Goal: Task Accomplishment & Management: Use online tool/utility

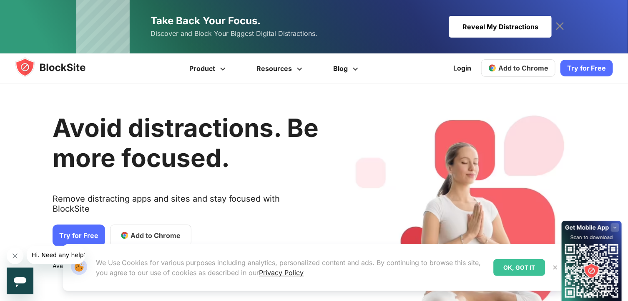
click at [559, 23] on icon at bounding box center [559, 26] width 13 height 13
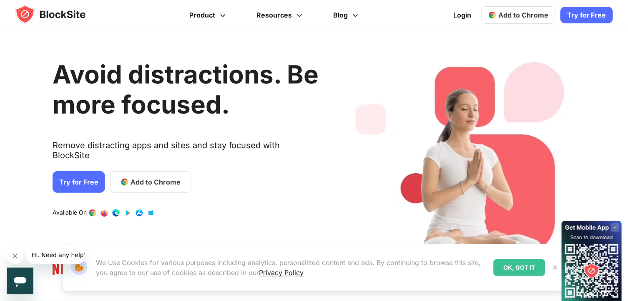
click at [71, 177] on link "Try for Free" at bounding box center [79, 182] width 53 height 22
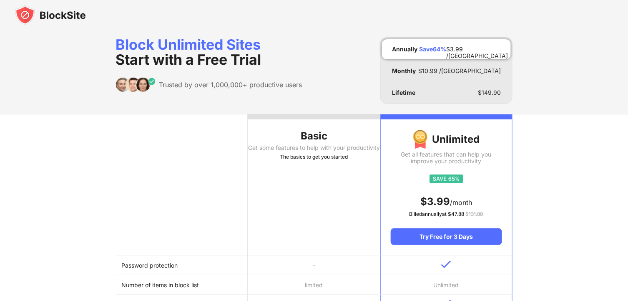
scroll to position [3, 0]
click at [308, 135] on div "Basic" at bounding box center [314, 136] width 132 height 13
click at [341, 137] on div "Basic" at bounding box center [314, 136] width 132 height 13
click at [313, 142] on div "Basic" at bounding box center [314, 136] width 132 height 13
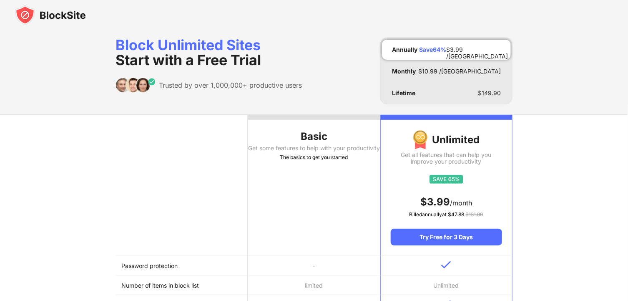
click at [313, 142] on div "Basic" at bounding box center [314, 136] width 132 height 13
click at [68, 18] on img at bounding box center [50, 15] width 71 height 20
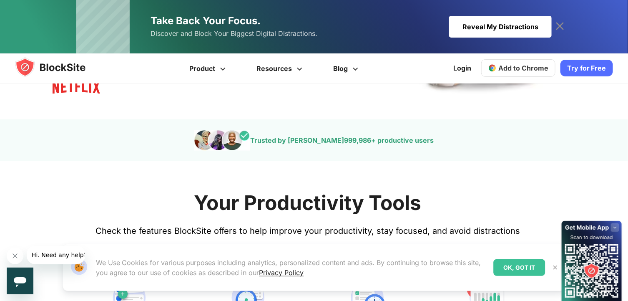
scroll to position [206, 0]
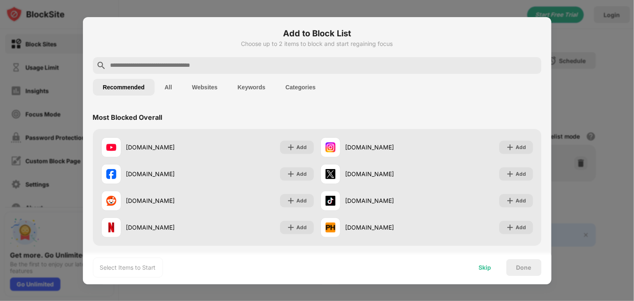
click at [485, 266] on div "Skip" at bounding box center [485, 267] width 13 height 7
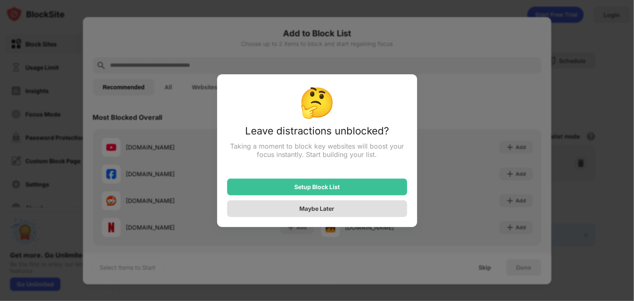
click at [306, 212] on div "Maybe Later" at bounding box center [317, 208] width 35 height 7
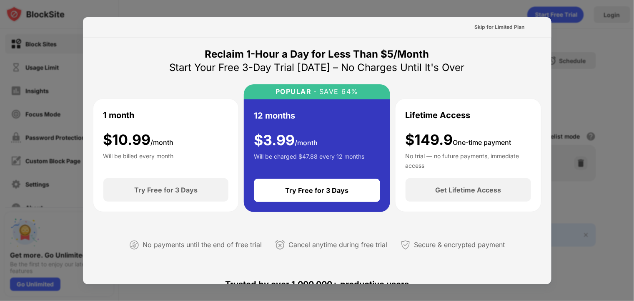
click at [498, 35] on div "Skip for Limited Plan" at bounding box center [317, 27] width 469 height 20
click at [495, 33] on div "Skip for Limited Plan" at bounding box center [499, 26] width 63 height 13
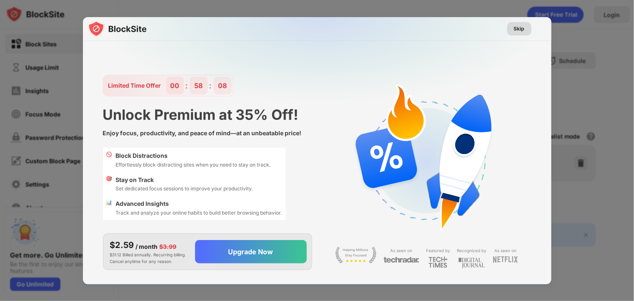
click at [516, 35] on div "Skip" at bounding box center [519, 28] width 24 height 13
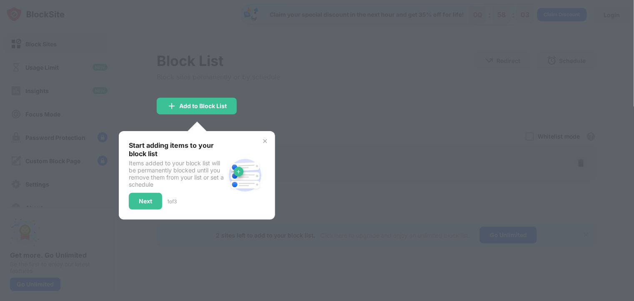
click at [263, 140] on img at bounding box center [265, 141] width 7 height 7
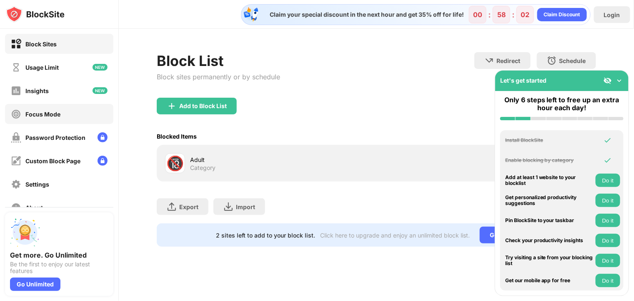
click at [40, 116] on div "Focus Mode" at bounding box center [42, 113] width 35 height 7
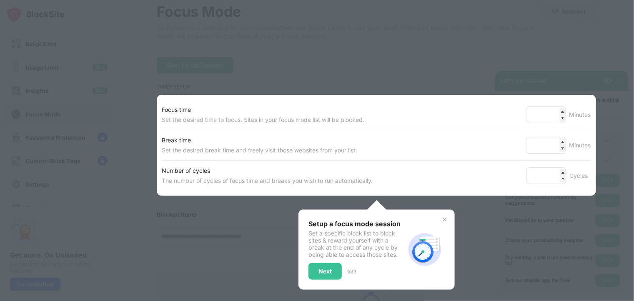
scroll to position [53, 0]
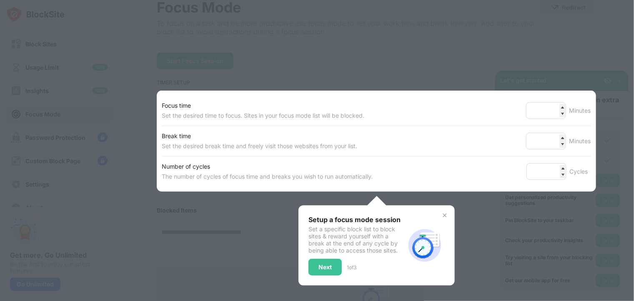
click at [442, 213] on img at bounding box center [444, 215] width 7 height 7
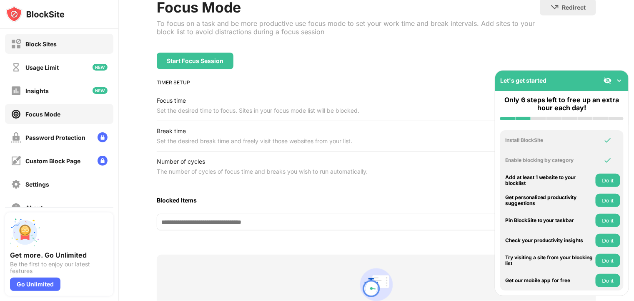
click at [60, 39] on div "Block Sites" at bounding box center [59, 44] width 108 height 20
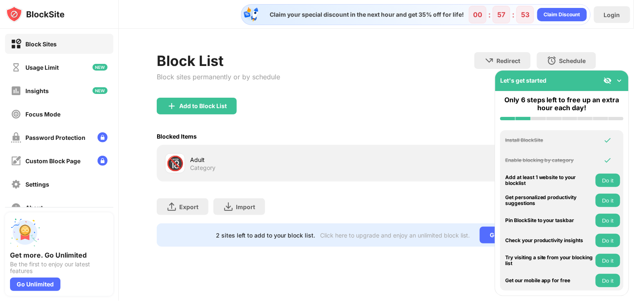
click at [625, 79] on div "Let's get started" at bounding box center [561, 80] width 133 height 20
click at [622, 78] on img at bounding box center [619, 80] width 8 height 8
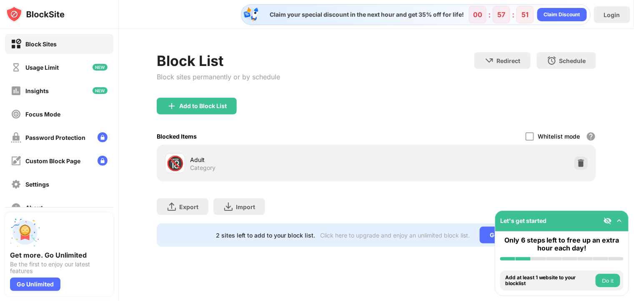
click at [224, 103] on div "Add to Block List" at bounding box center [203, 106] width 48 height 7
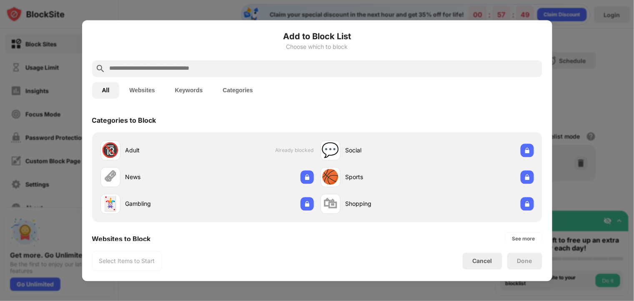
click at [203, 76] on div at bounding box center [317, 68] width 450 height 17
click at [203, 75] on div at bounding box center [317, 68] width 450 height 17
click at [197, 71] on input "text" at bounding box center [324, 68] width 430 height 10
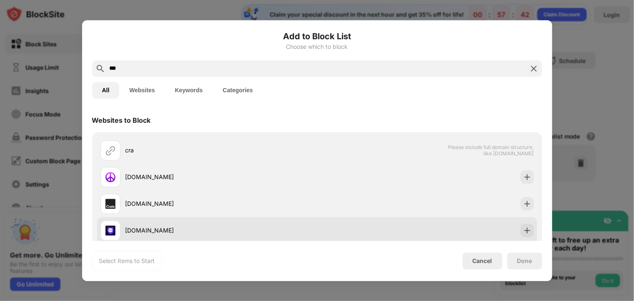
type input "***"
click at [523, 238] on div "[DOMAIN_NAME]" at bounding box center [317, 230] width 440 height 27
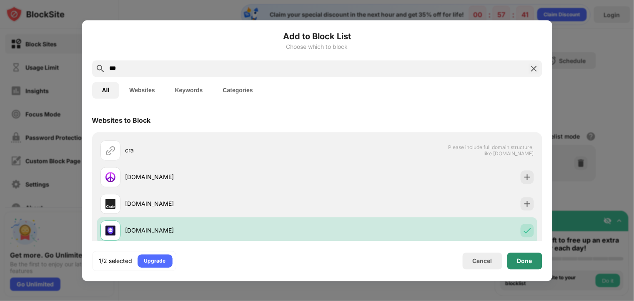
click at [525, 268] on div "Done" at bounding box center [524, 260] width 35 height 17
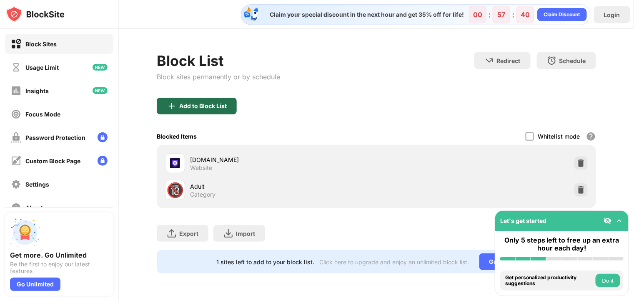
click at [200, 103] on div "Add to Block List" at bounding box center [203, 106] width 48 height 7
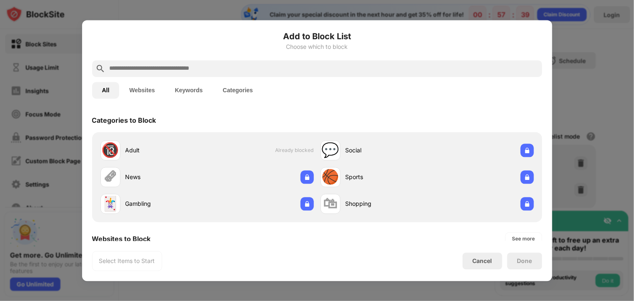
click at [202, 74] on div at bounding box center [317, 68] width 450 height 17
click at [201, 67] on input "text" at bounding box center [324, 68] width 430 height 10
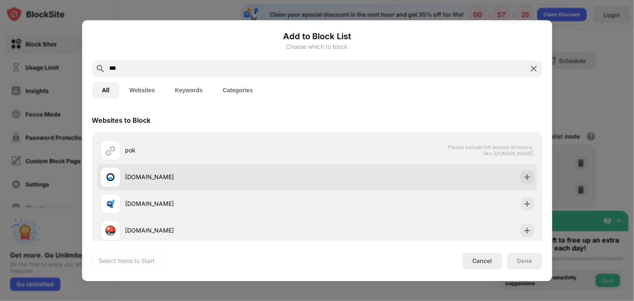
type input "***"
click at [176, 174] on div "[DOMAIN_NAME]" at bounding box center [221, 177] width 192 height 9
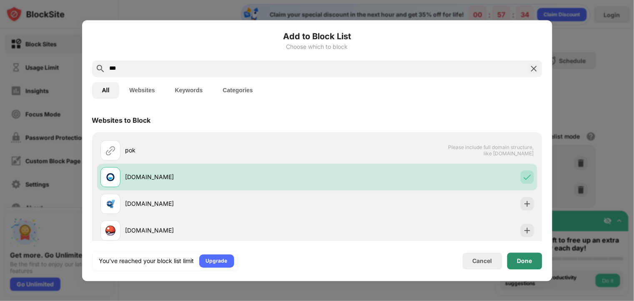
click at [525, 261] on div "Done" at bounding box center [524, 260] width 15 height 7
